Goal: Transaction & Acquisition: Book appointment/travel/reservation

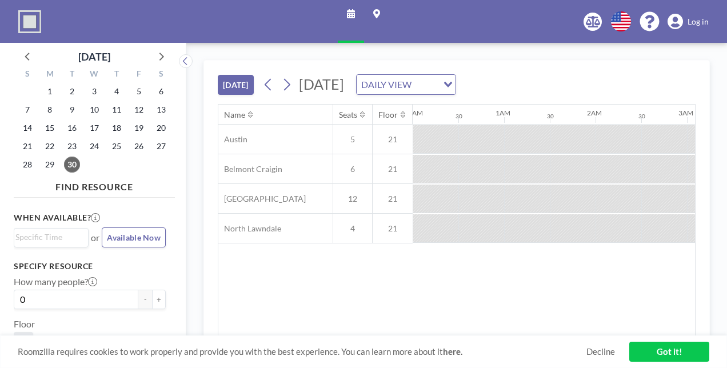
scroll to position [0, 1280]
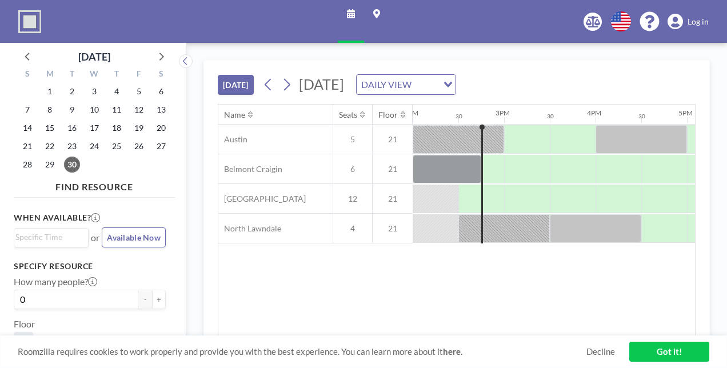
click at [584, 278] on div "Name Seats Floor 12AM 30 1AM 30 2AM 30 3AM 30 4AM 30 5AM 30 6AM 30 7AM 30 8AM 3…" at bounding box center [456, 220] width 477 height 231
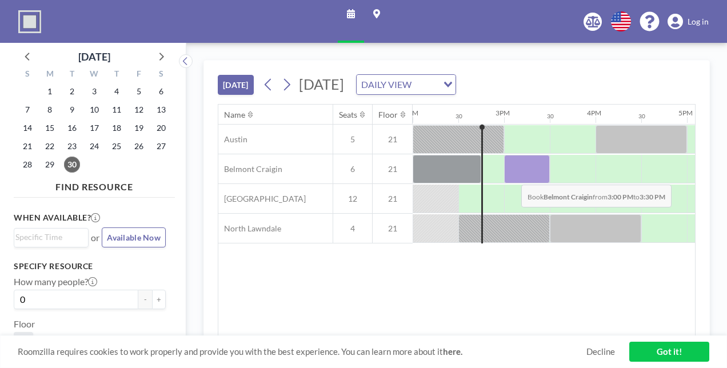
click at [512, 175] on div at bounding box center [527, 169] width 46 height 29
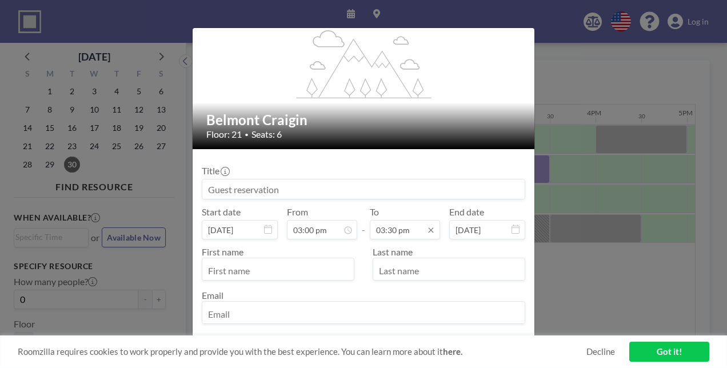
scroll to position [630, 0]
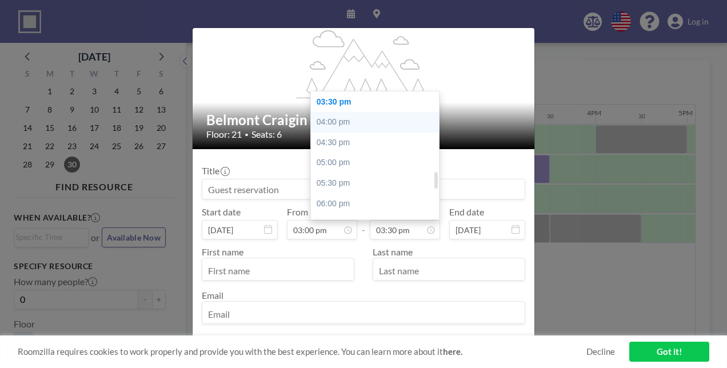
click at [330, 118] on div "04:00 pm" at bounding box center [378, 122] width 134 height 21
type input "04:00 pm"
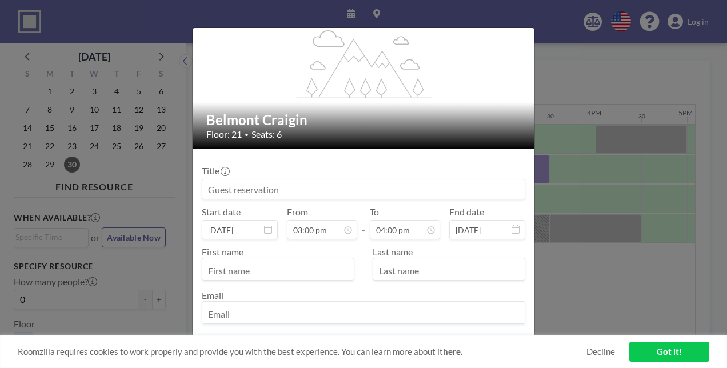
click at [259, 193] on input at bounding box center [363, 188] width 322 height 19
type input "X"
type input "C"
click at [554, 298] on div "flex-grow: 1.2; Belmont Craigin Floor: 21 • Seats: 6 Title Start date [DATE] Fr…" at bounding box center [363, 184] width 727 height 368
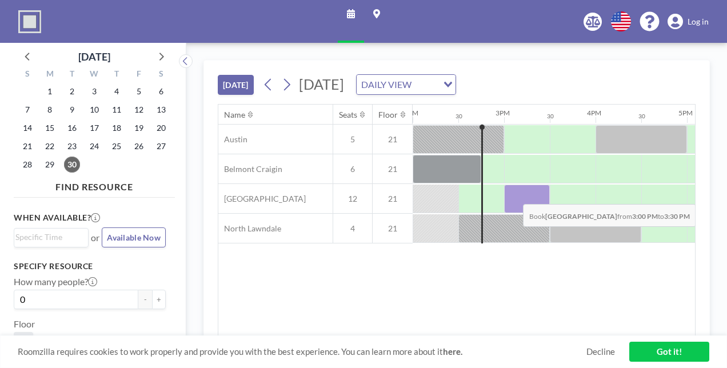
click at [514, 194] on div at bounding box center [527, 199] width 46 height 29
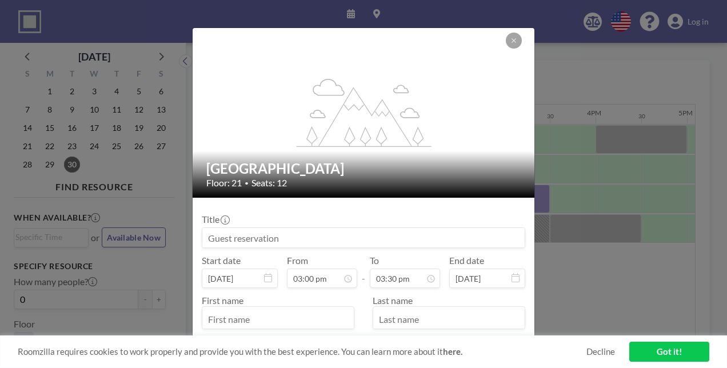
click at [338, 231] on input at bounding box center [363, 237] width 322 height 19
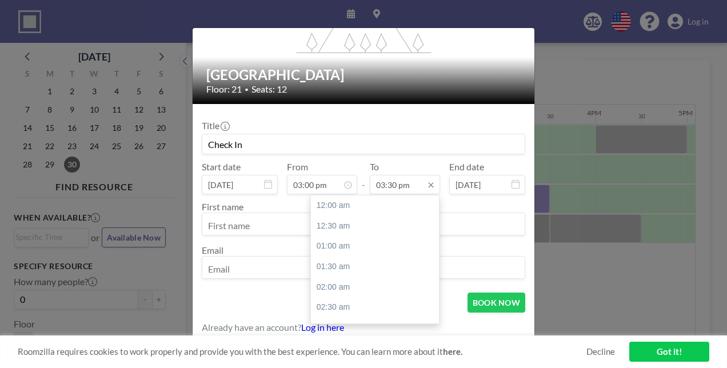
scroll to position [630, 0]
type input "Check In"
click at [357, 227] on div "04:00 pm" at bounding box center [378, 226] width 134 height 21
type input "04:00 pm"
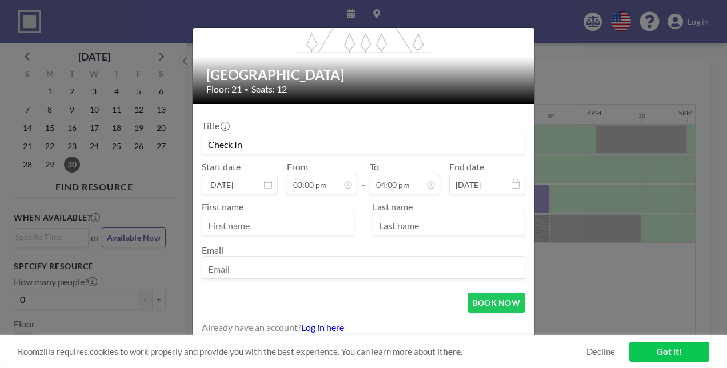
click at [279, 219] on input "text" at bounding box center [277, 224] width 151 height 19
type input "[PERSON_NAME]"
click at [387, 221] on input "text" at bounding box center [448, 224] width 151 height 19
type input "[PERSON_NAME]"
click at [359, 261] on input "email" at bounding box center [363, 268] width 322 height 19
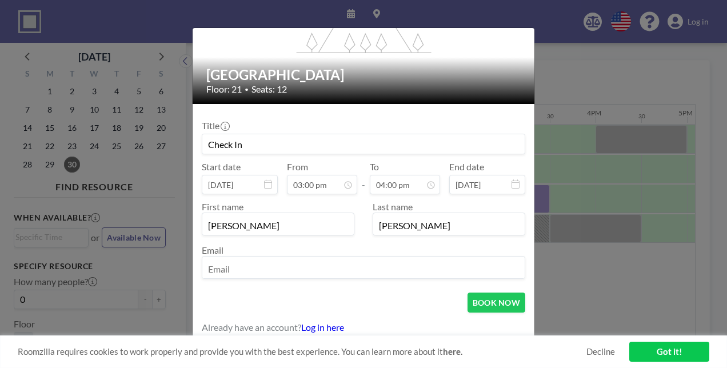
type input "[EMAIL_ADDRESS][DOMAIN_NAME]"
click at [491, 301] on button "BOOK NOW" at bounding box center [496, 303] width 58 height 20
